Goal: Task Accomplishment & Management: Use online tool/utility

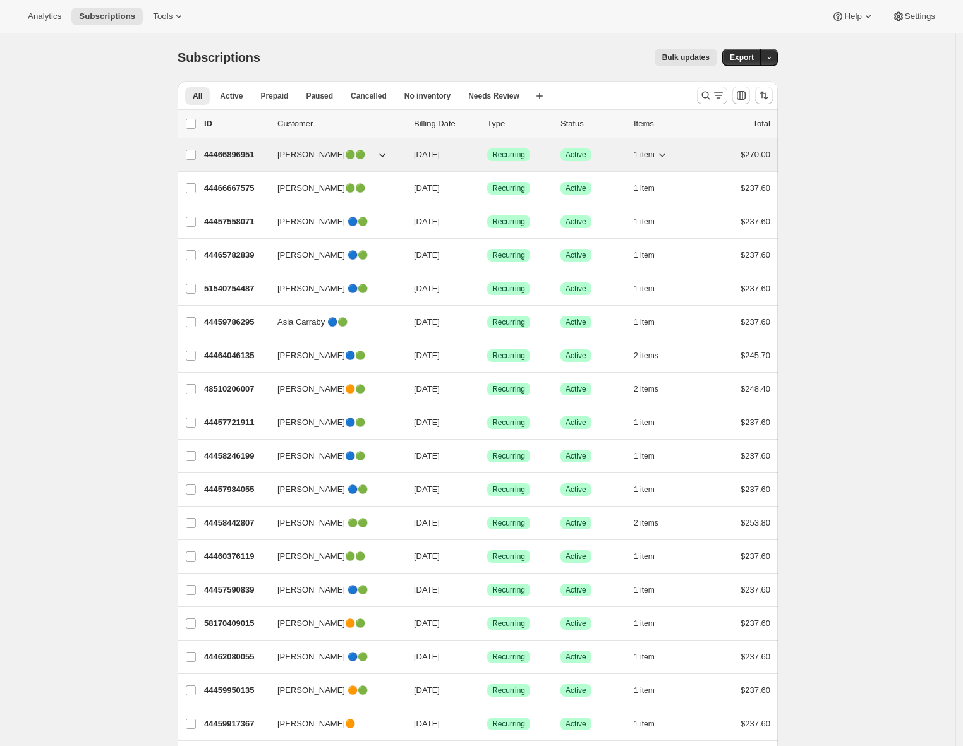
click at [226, 152] on p "44466896951" at bounding box center [235, 155] width 63 height 13
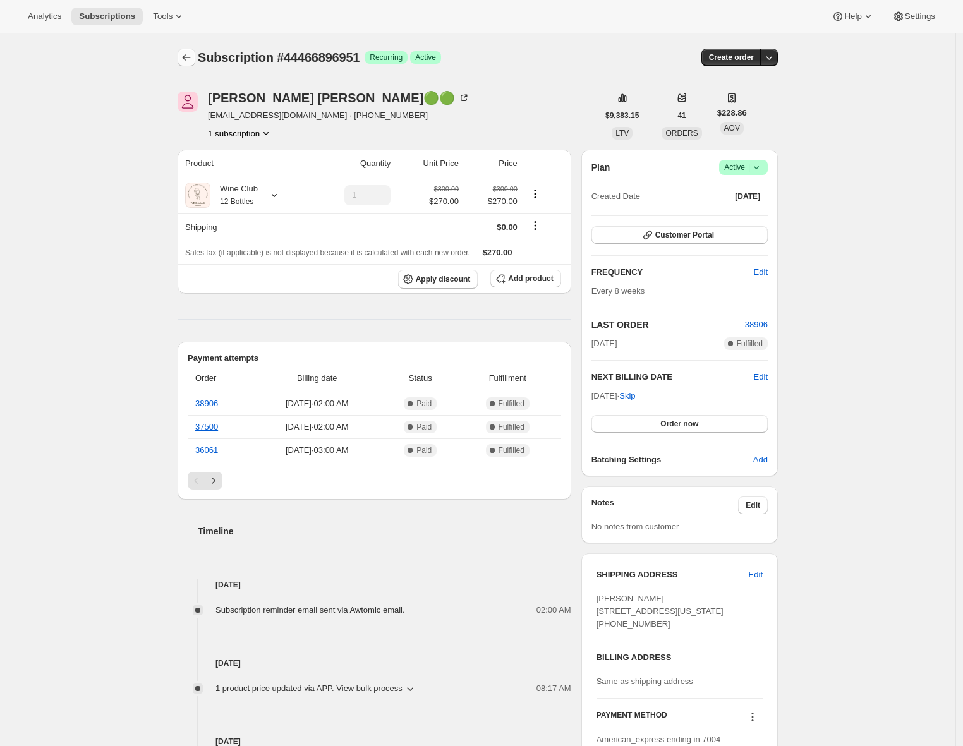
click at [190, 59] on icon "Subscriptions" at bounding box center [186, 57] width 13 height 13
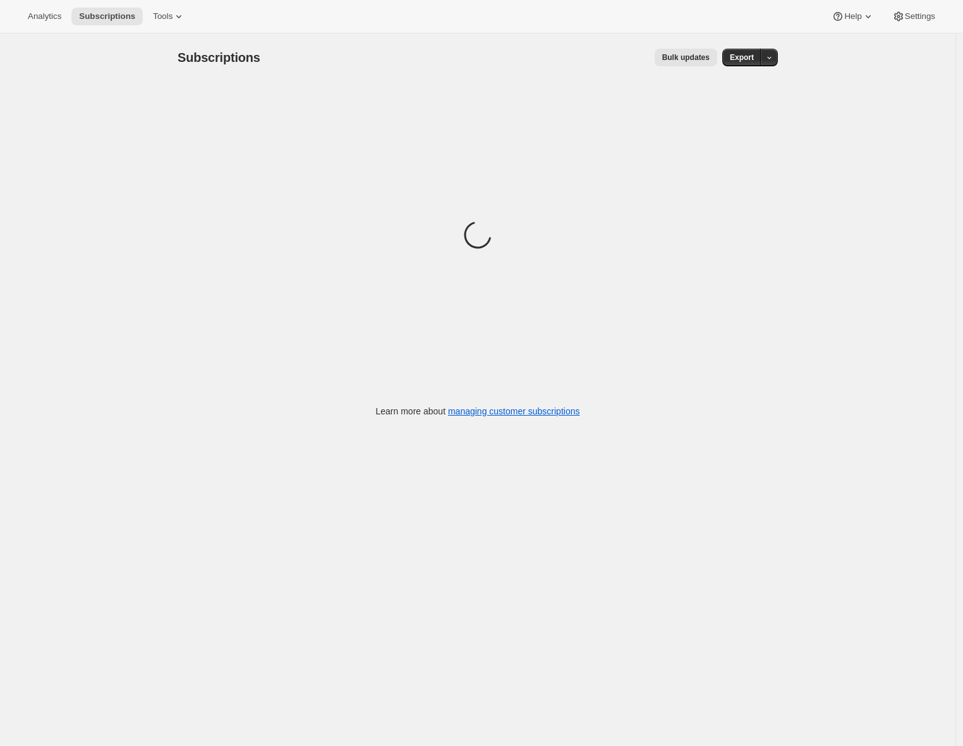
click at [690, 58] on span "Bulk updates" at bounding box center [685, 57] width 47 height 10
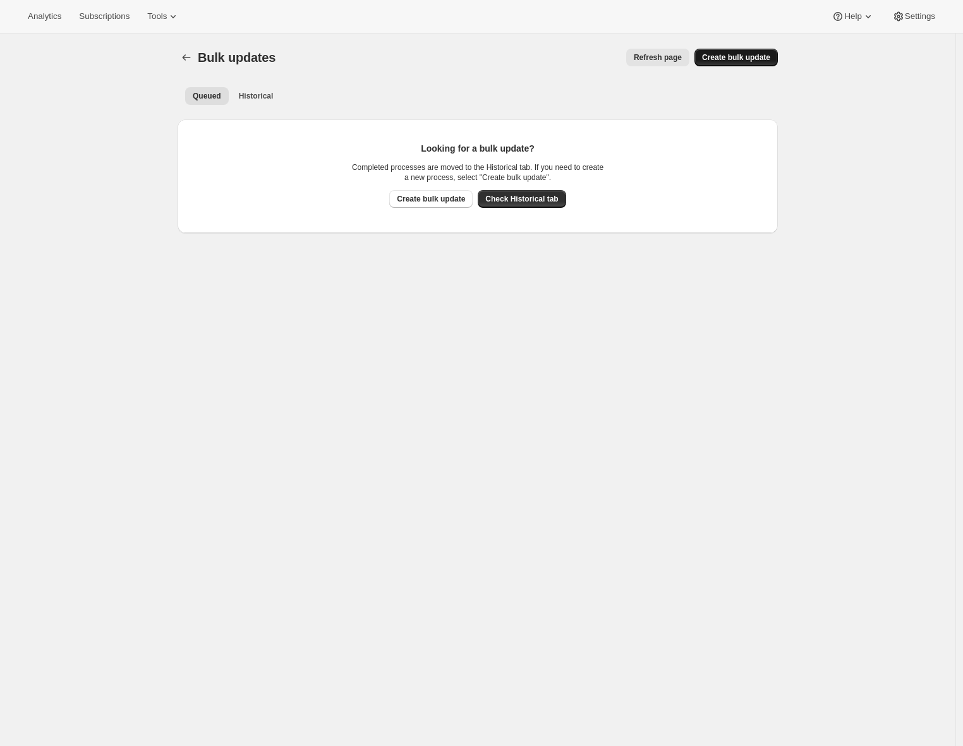
click at [726, 59] on span "Create bulk update" at bounding box center [736, 57] width 68 height 10
select select "16"
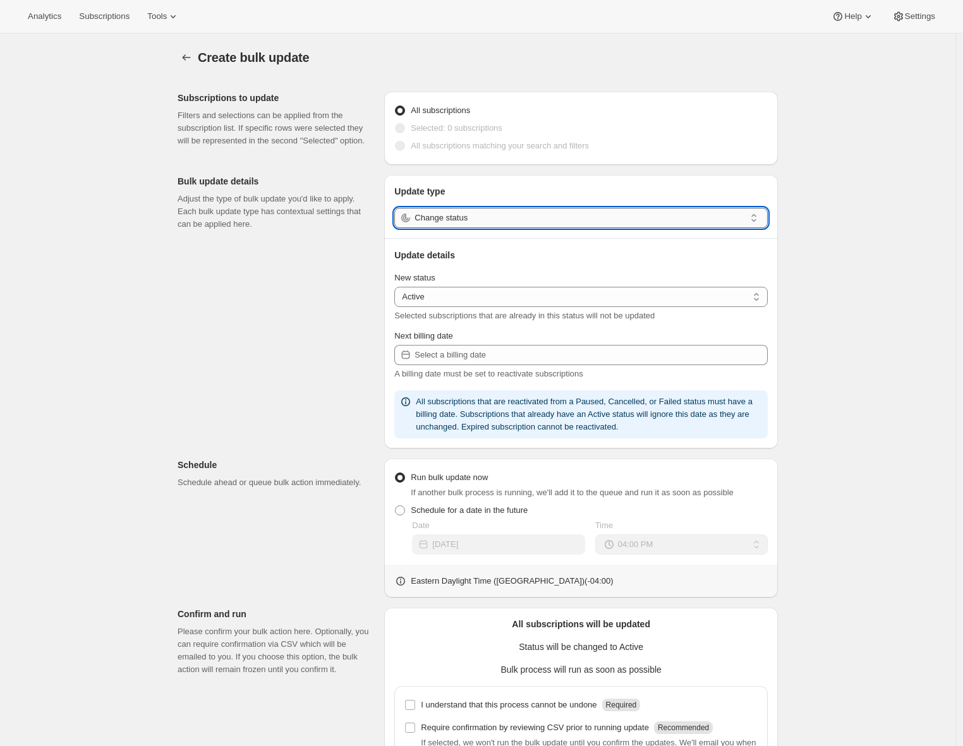
click at [504, 220] on input "Change status" at bounding box center [580, 218] width 331 height 20
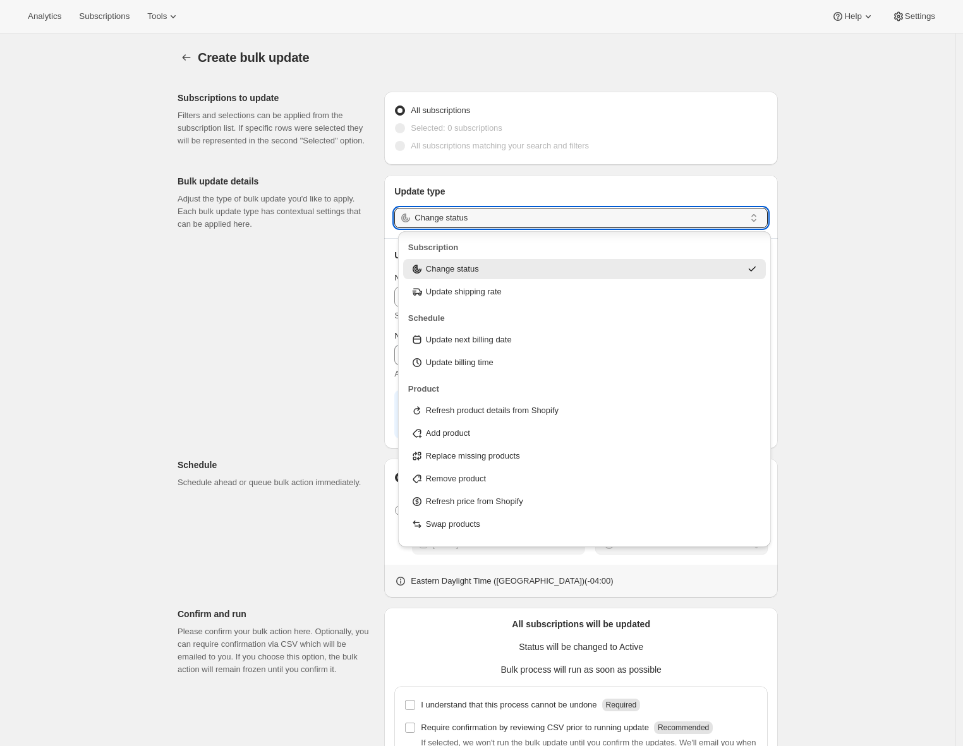
scroll to position [40, 0]
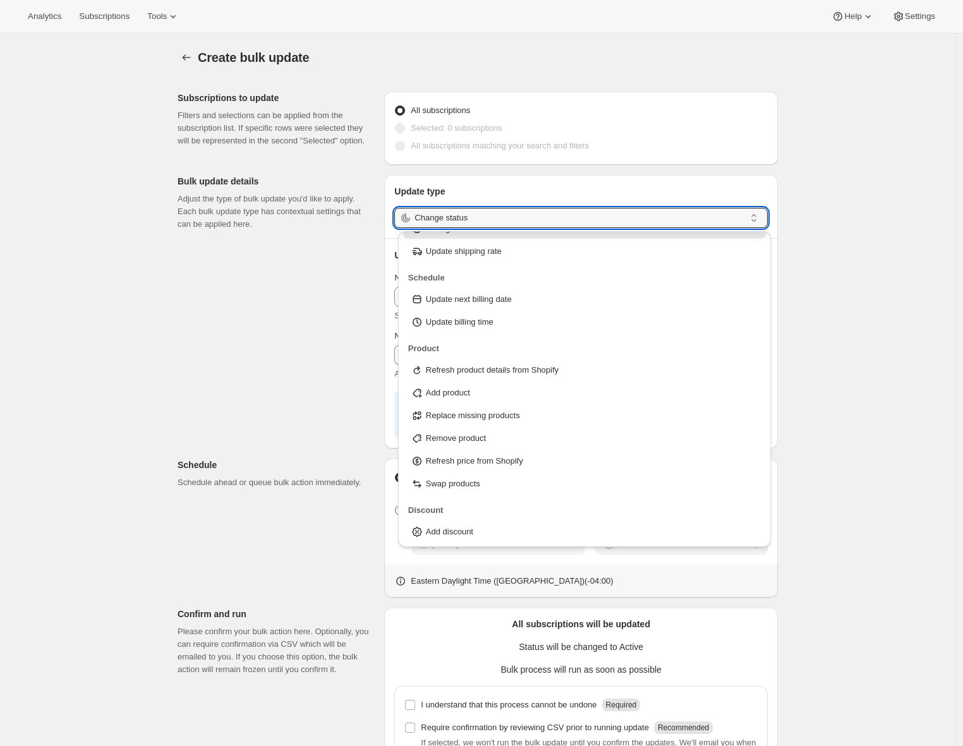
click at [448, 387] on p "Add product" at bounding box center [448, 393] width 44 height 13
type input "Add product"
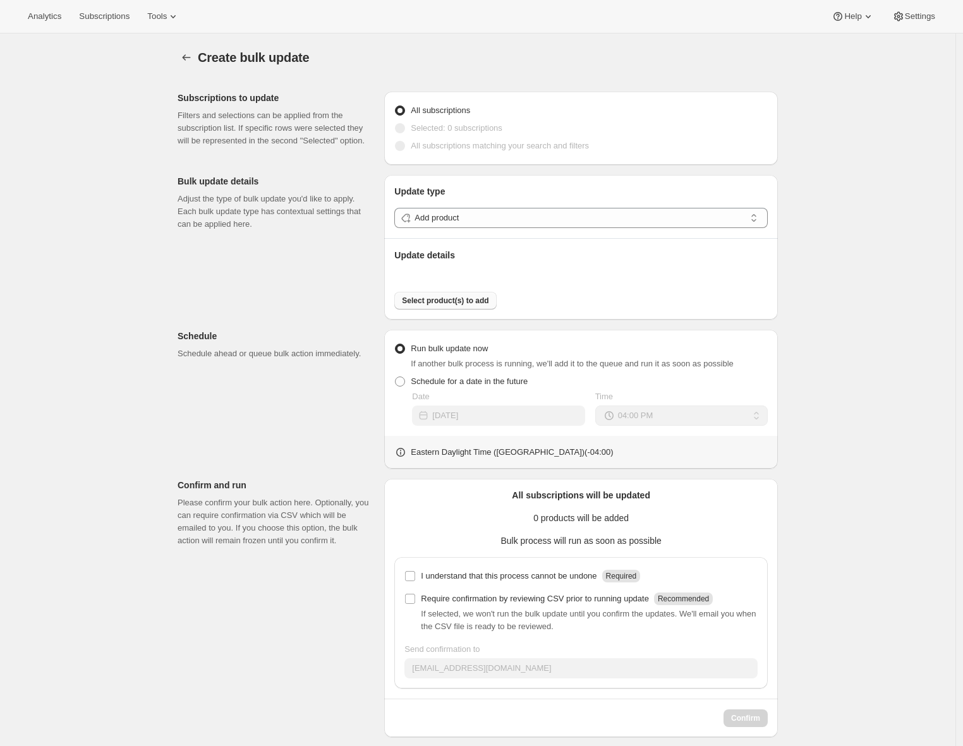
click at [431, 302] on span "Select product(s) to add" at bounding box center [445, 301] width 87 height 10
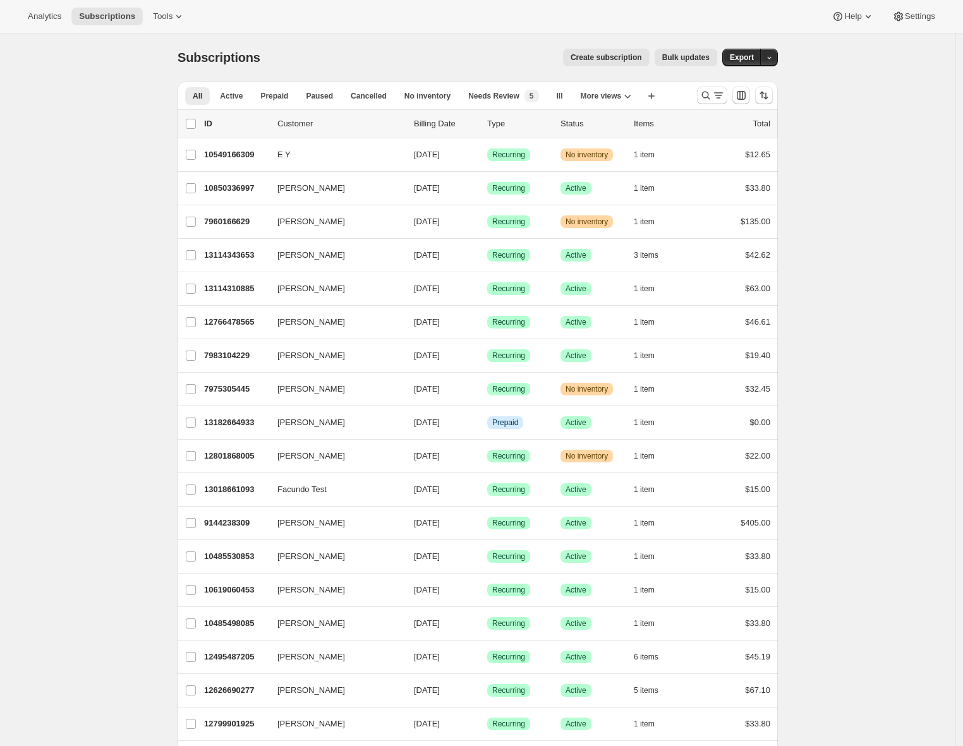
click at [710, 59] on span "Bulk updates" at bounding box center [685, 57] width 47 height 10
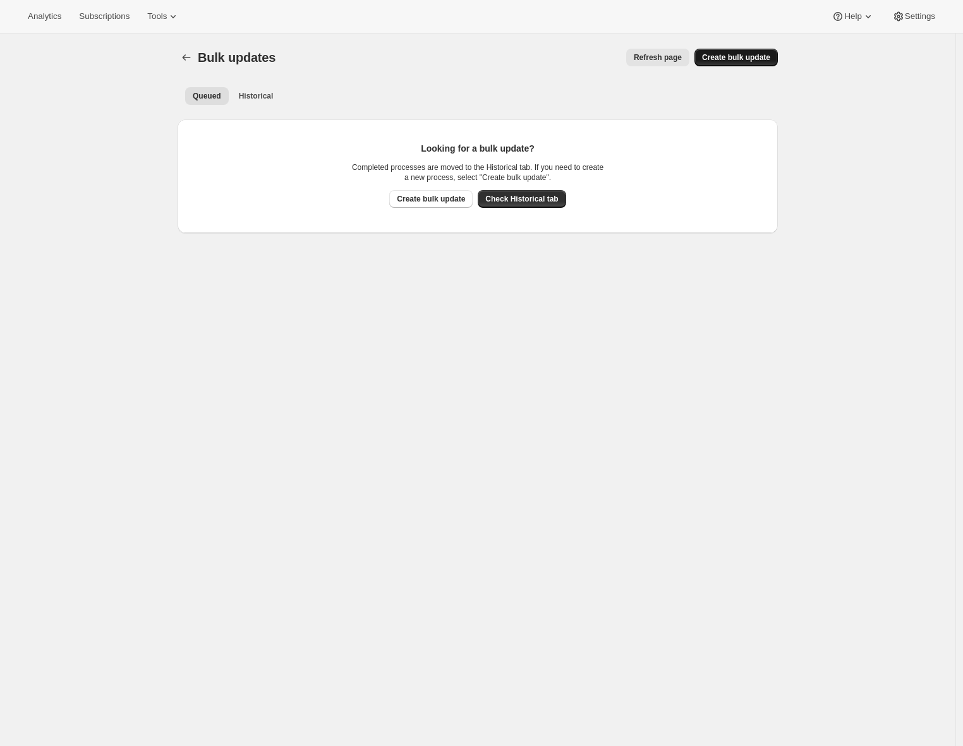
click at [752, 61] on span "Create bulk update" at bounding box center [736, 57] width 68 height 10
select select "13"
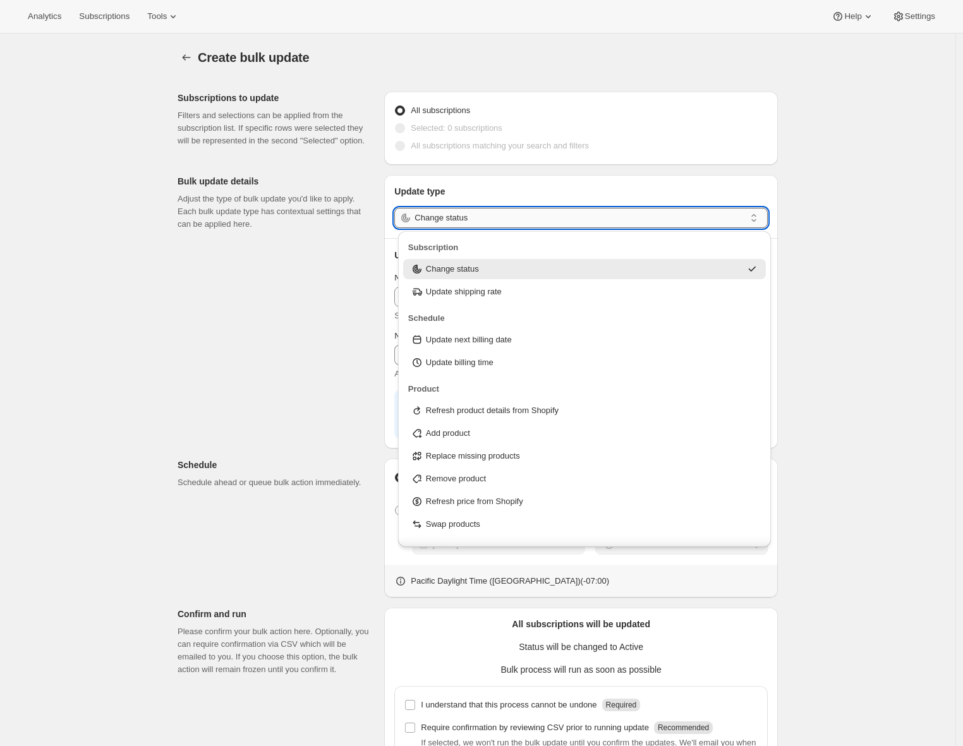
click at [521, 227] on input "Change status" at bounding box center [580, 218] width 331 height 20
click at [450, 436] on p "Add product" at bounding box center [448, 433] width 44 height 13
type input "Add product"
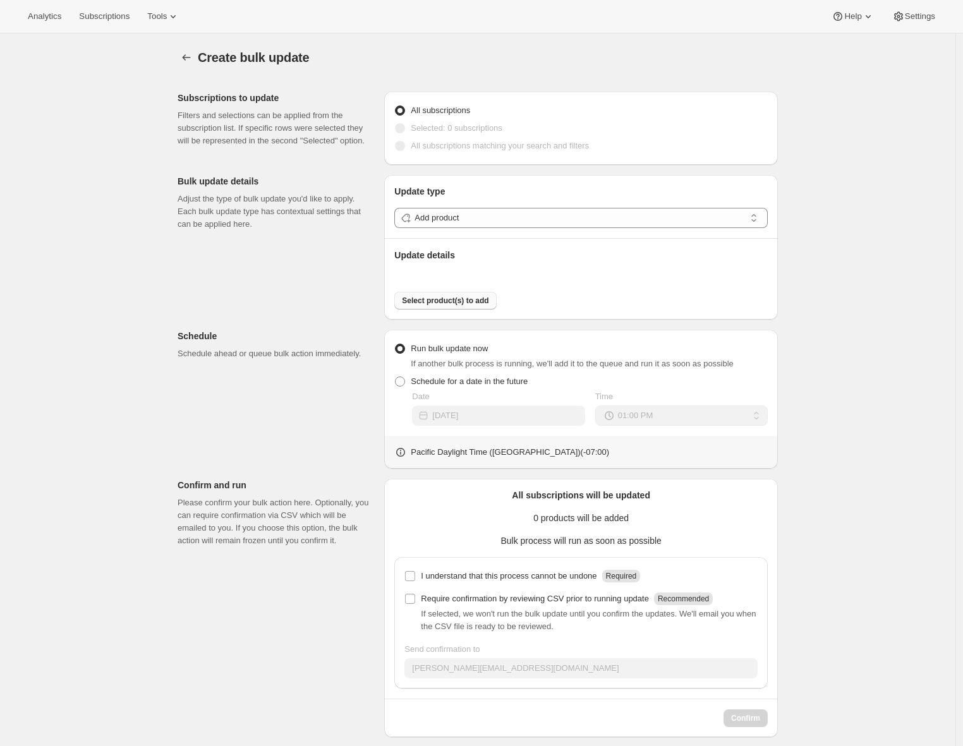
click at [468, 301] on span "Select product(s) to add" at bounding box center [445, 301] width 87 height 10
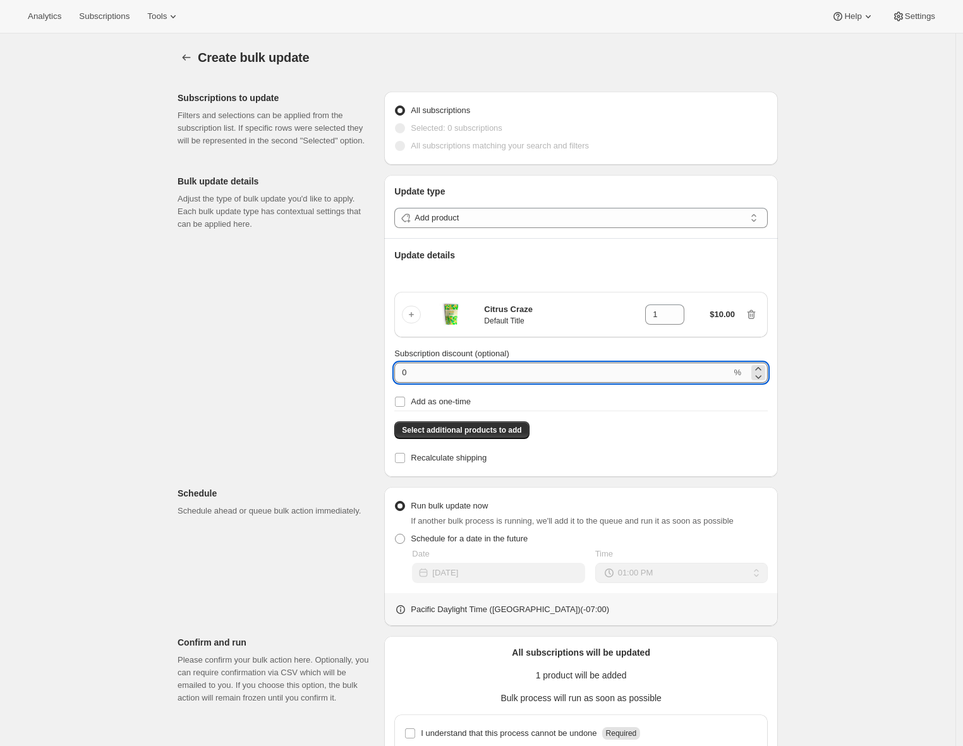
click at [401, 371] on input "0" at bounding box center [562, 373] width 337 height 20
type input "100"
click at [402, 404] on input "Add as one-time" at bounding box center [400, 402] width 10 height 10
checkbox input "true"
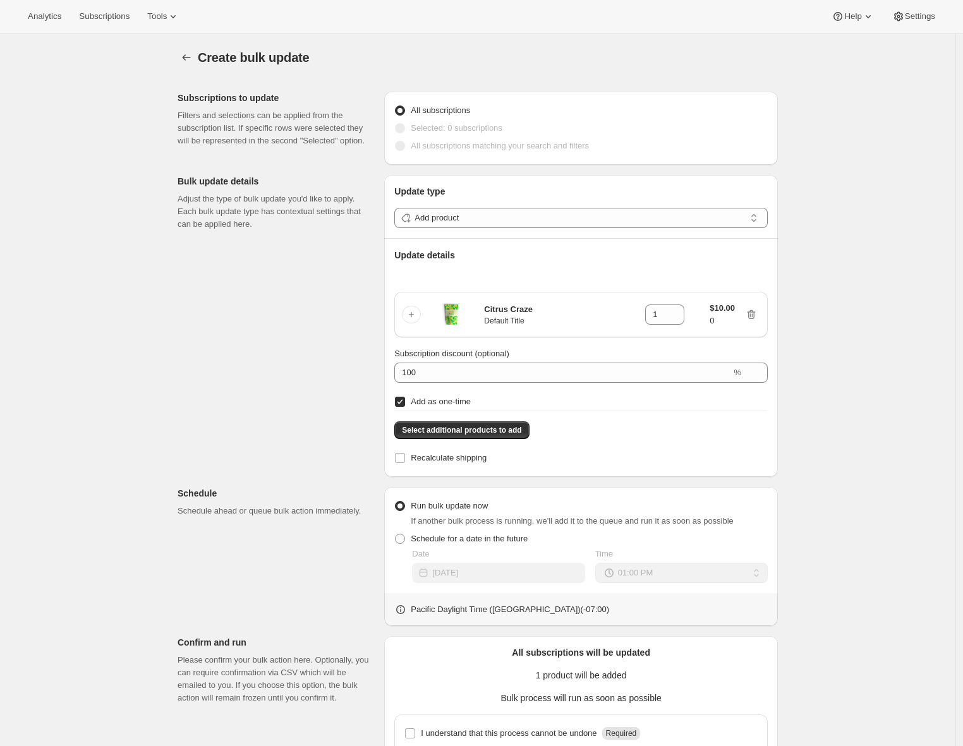
click at [267, 410] on div "Subscriptions to update Filters and selections can be applied from the subscrip…" at bounding box center [472, 488] width 611 height 813
